Goal: Check status: Check status

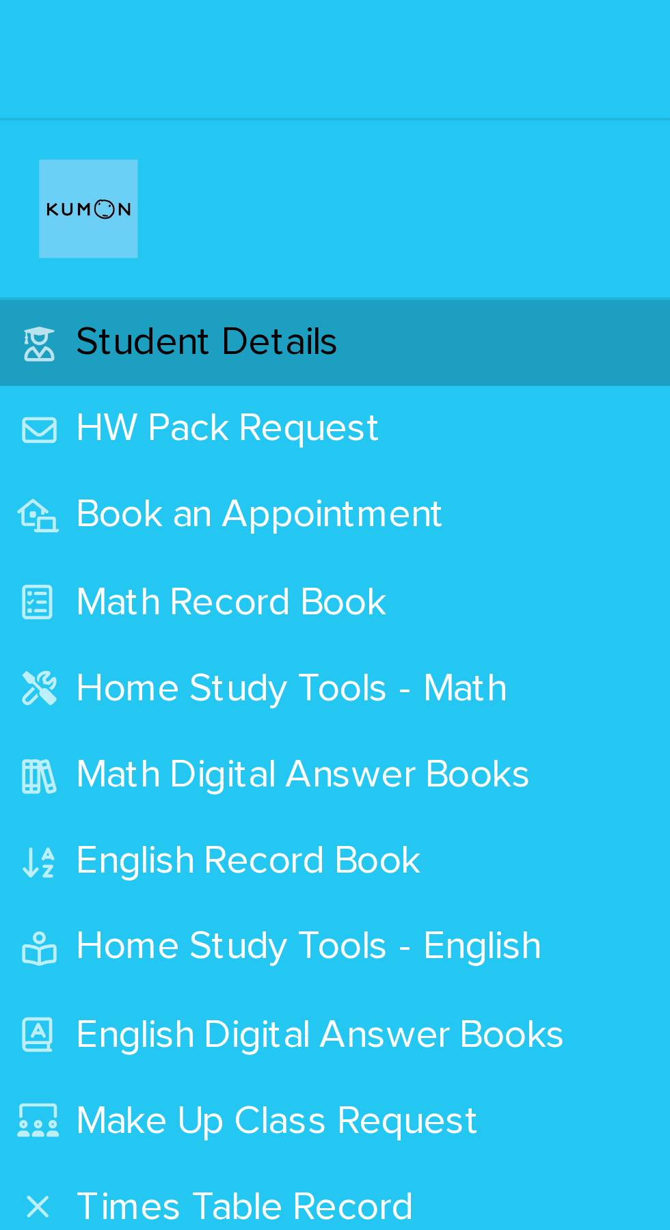
click at [115, 169] on p "Math Record Book" at bounding box center [67, 167] width 102 height 13
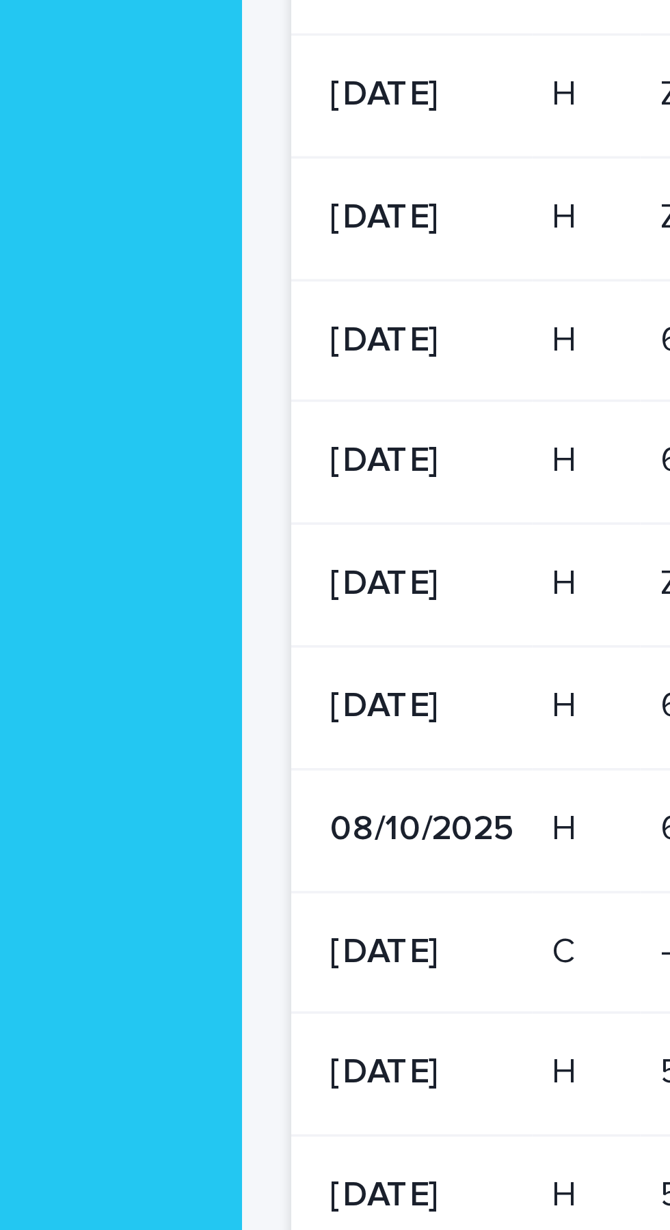
click at [243, 471] on td "[DATE]" at bounding box center [272, 480] width 67 height 34
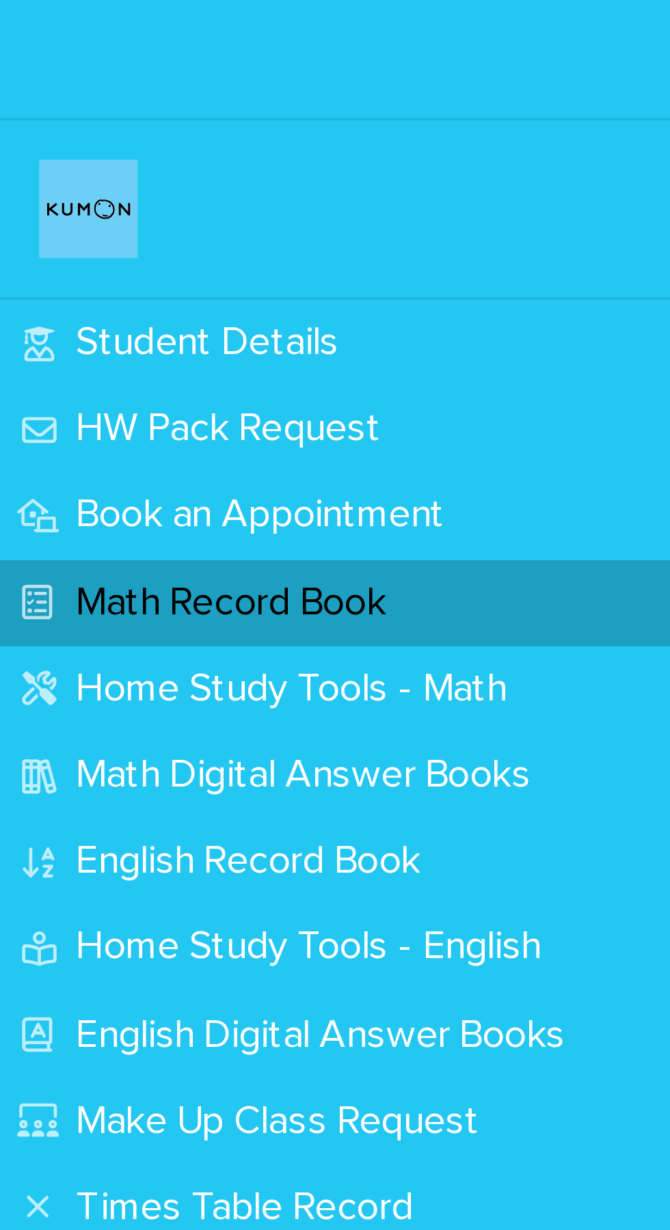
click at [118, 172] on p "Math Record Book" at bounding box center [67, 167] width 102 height 13
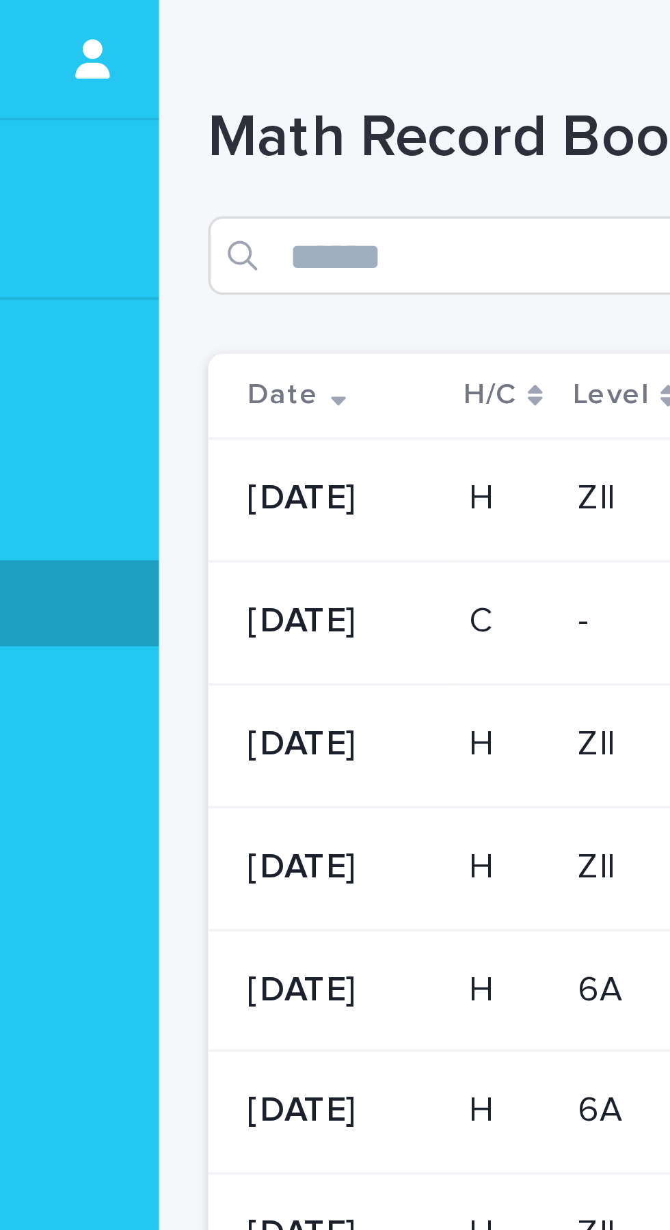
click at [336, 147] on td "H" at bounding box center [321, 139] width 30 height 34
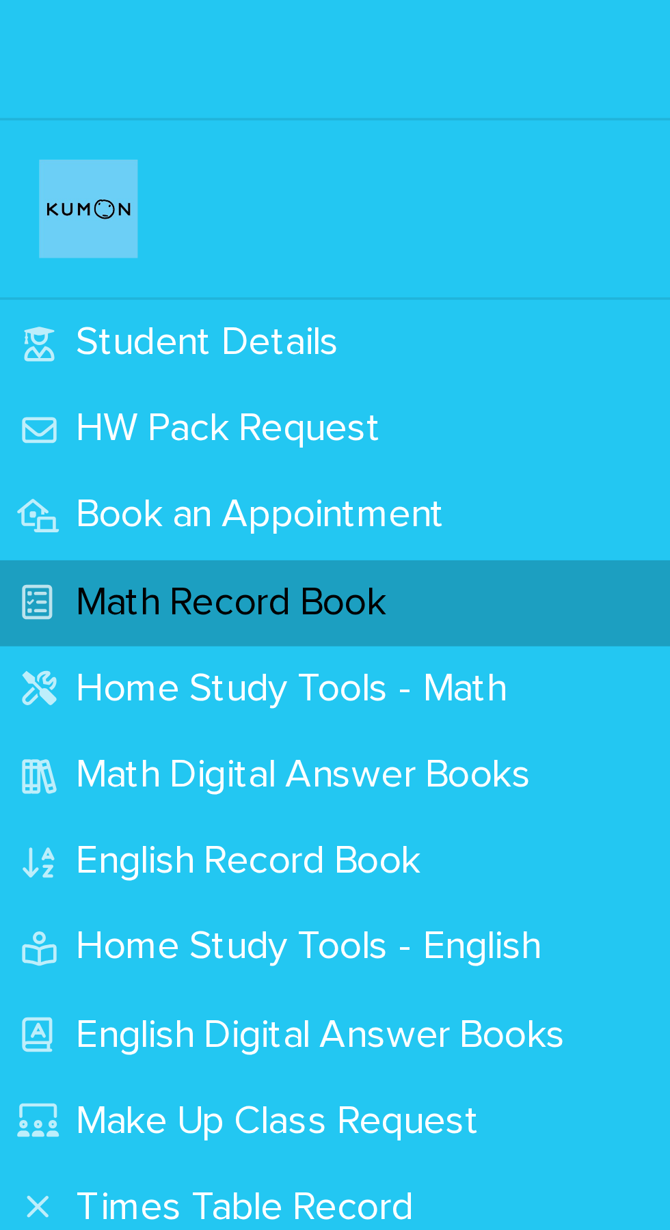
click at [95, 172] on p "Math Record Book" at bounding box center [67, 167] width 102 height 13
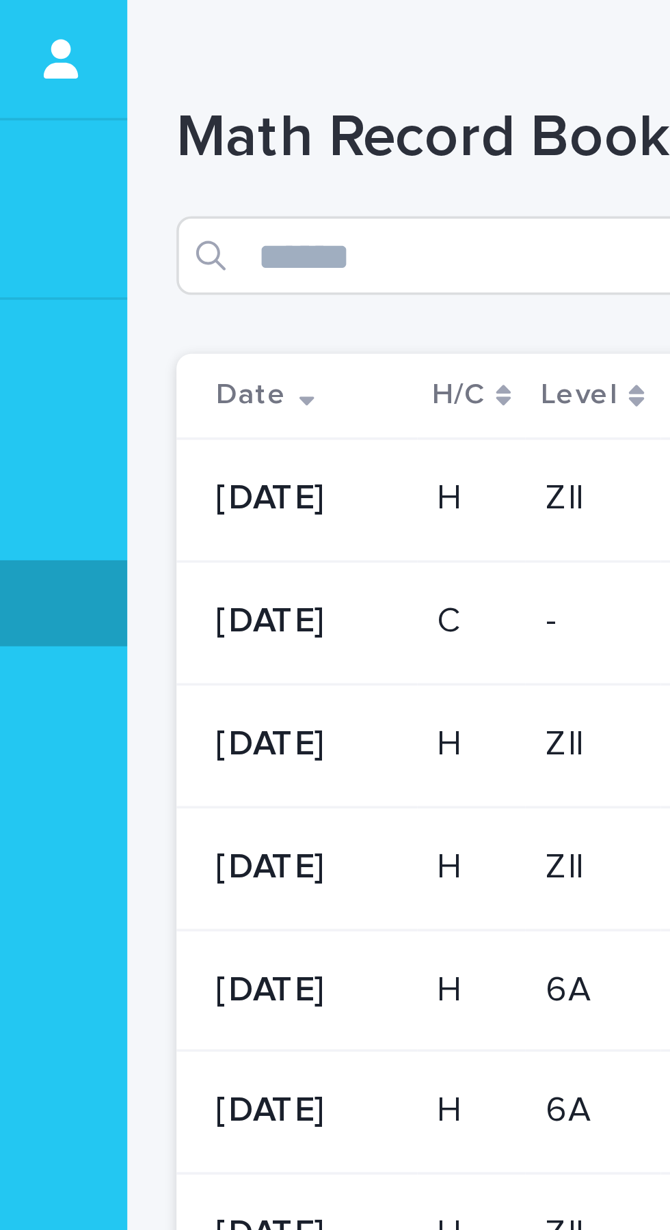
click at [297, 180] on div "[DATE]" at bounding box center [275, 173] width 51 height 23
